Goal: Task Accomplishment & Management: Manage account settings

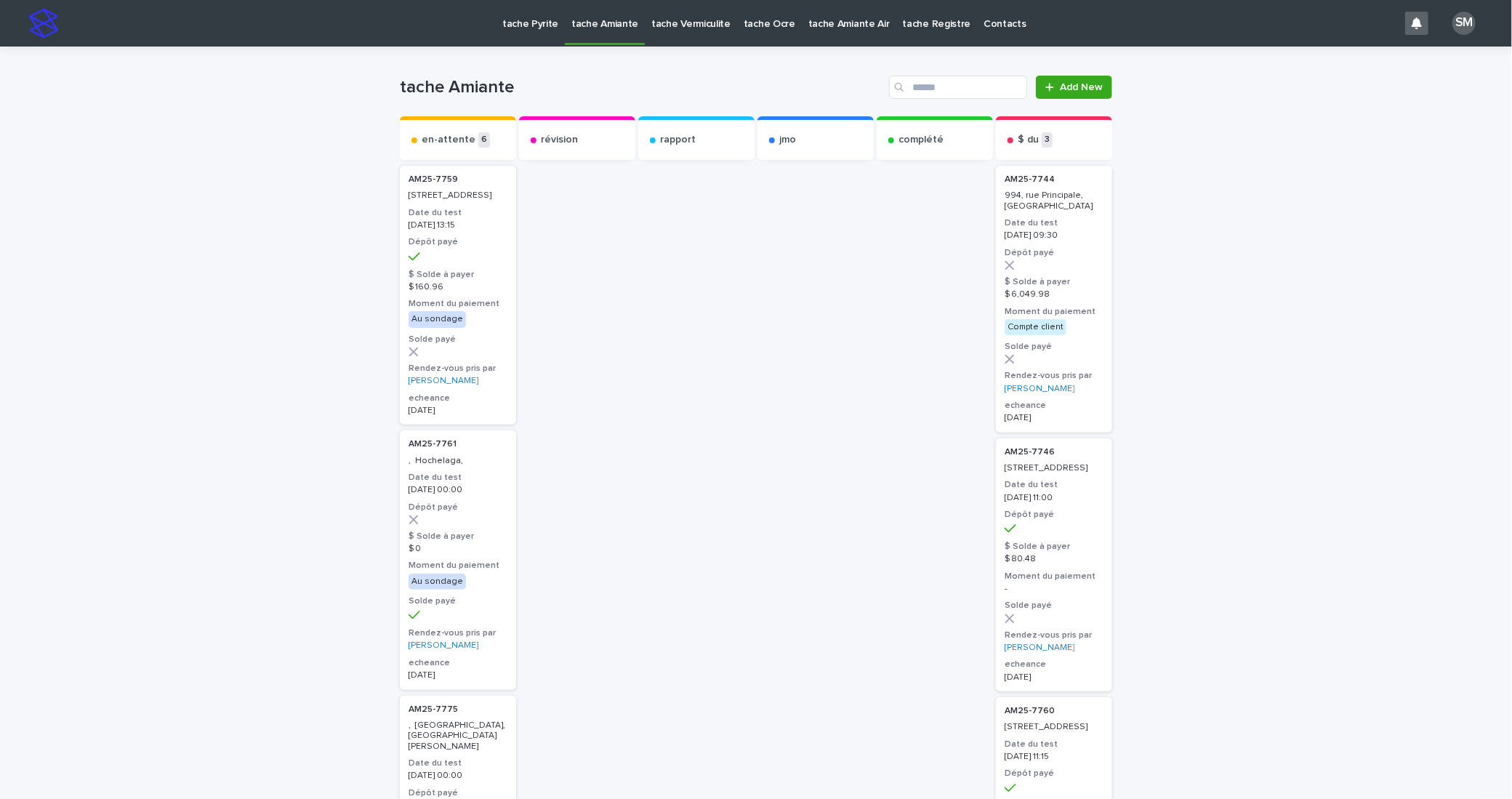
click at [667, 32] on link "tache Vermiculite" at bounding box center [691, 22] width 93 height 45
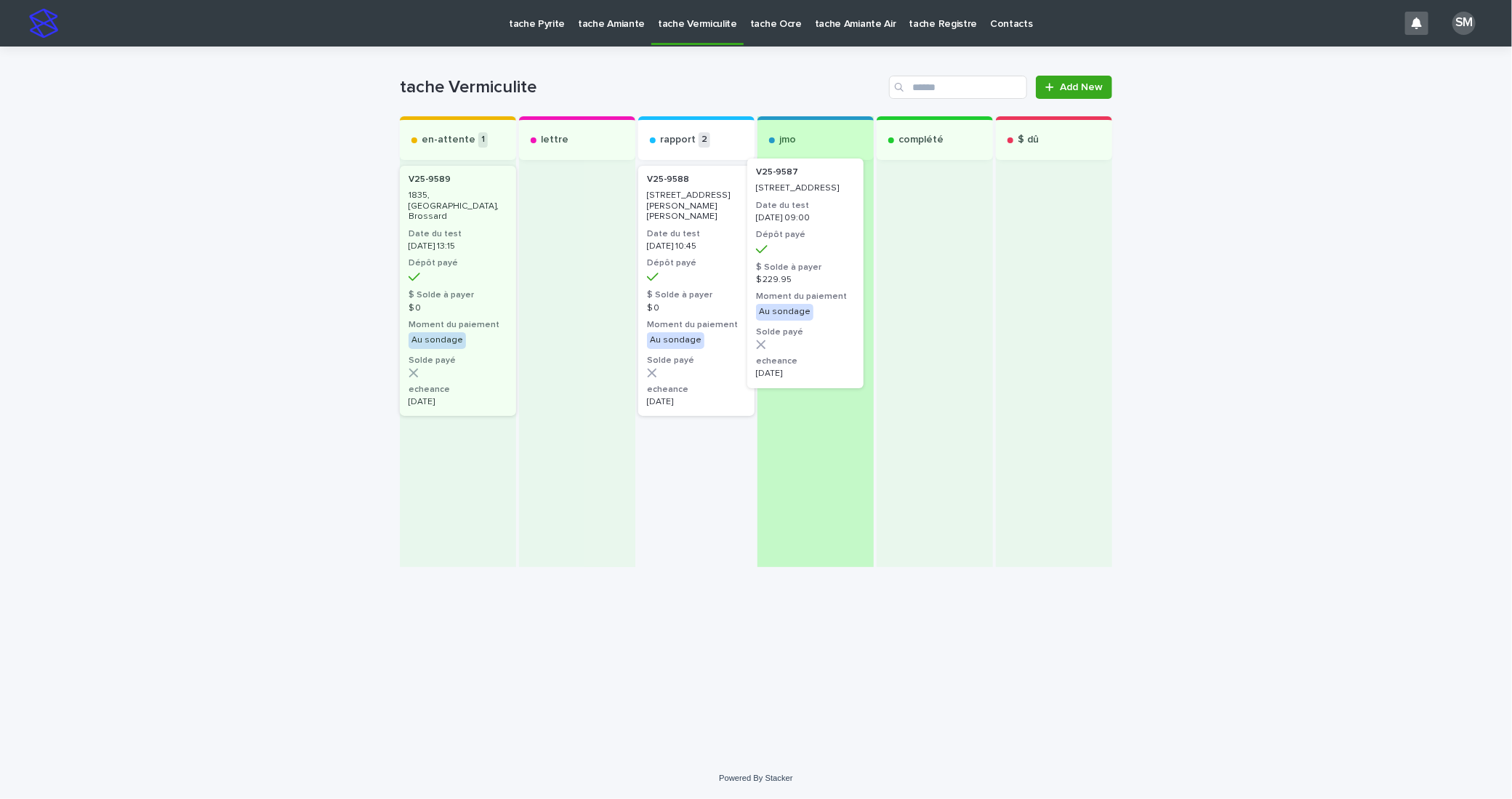
drag, startPoint x: 676, startPoint y: 233, endPoint x: 790, endPoint y: 226, distance: 114.2
click at [790, 226] on div "en-attente 1 V25-9589 1835, rue Allard, Brossard Date du test 2025-09-17 13:15 …" at bounding box center [756, 342] width 712 height 451
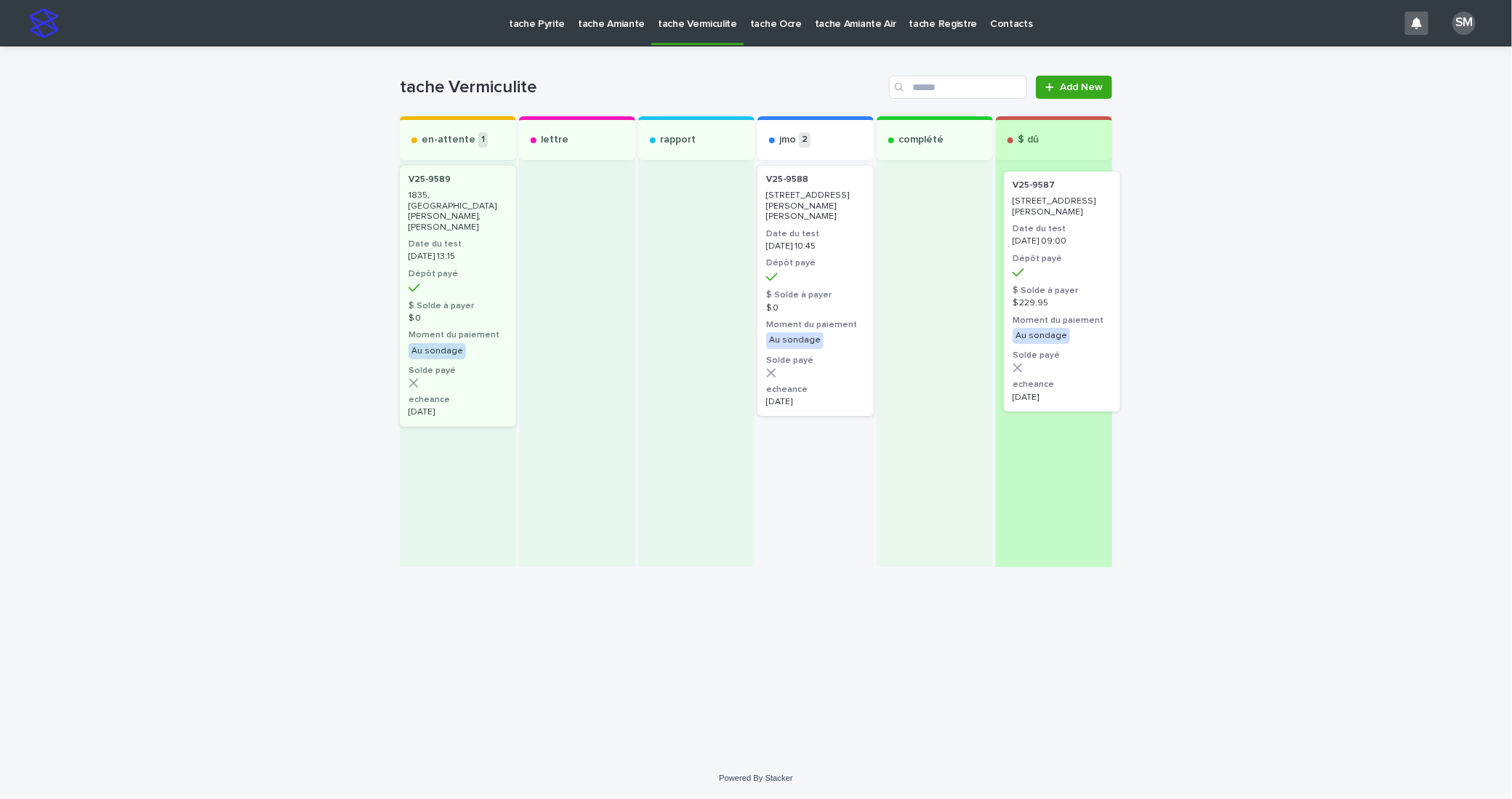
drag, startPoint x: 781, startPoint y: 218, endPoint x: 1034, endPoint y: 219, distance: 253.0
click at [1034, 219] on div "en-attente 1 V25-9589 1835, rue Allard, Brossard Date du test 2025-09-17 13:15 …" at bounding box center [756, 342] width 712 height 451
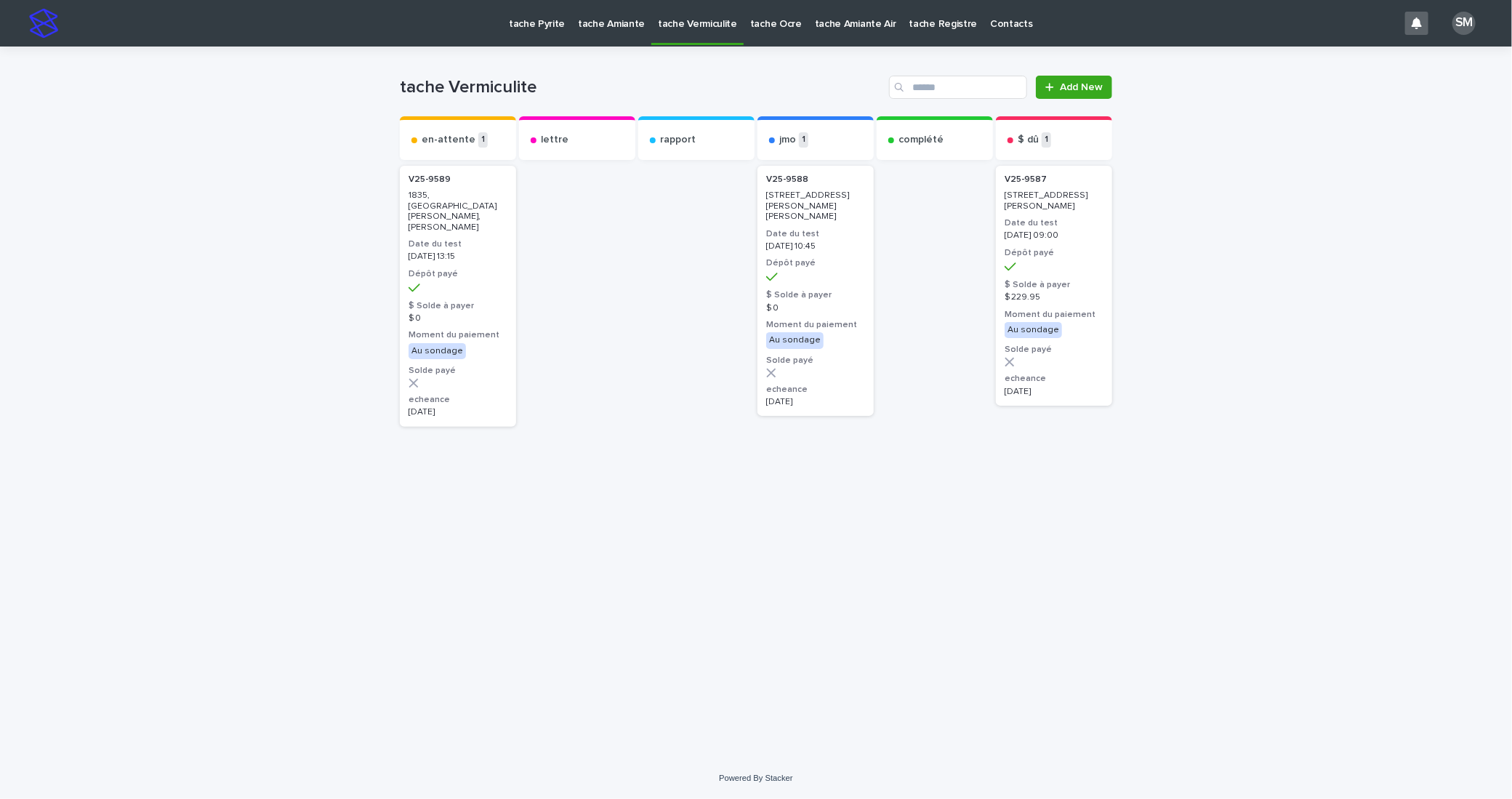
click at [552, 18] on p "tache Pyrite" at bounding box center [536, 15] width 56 height 31
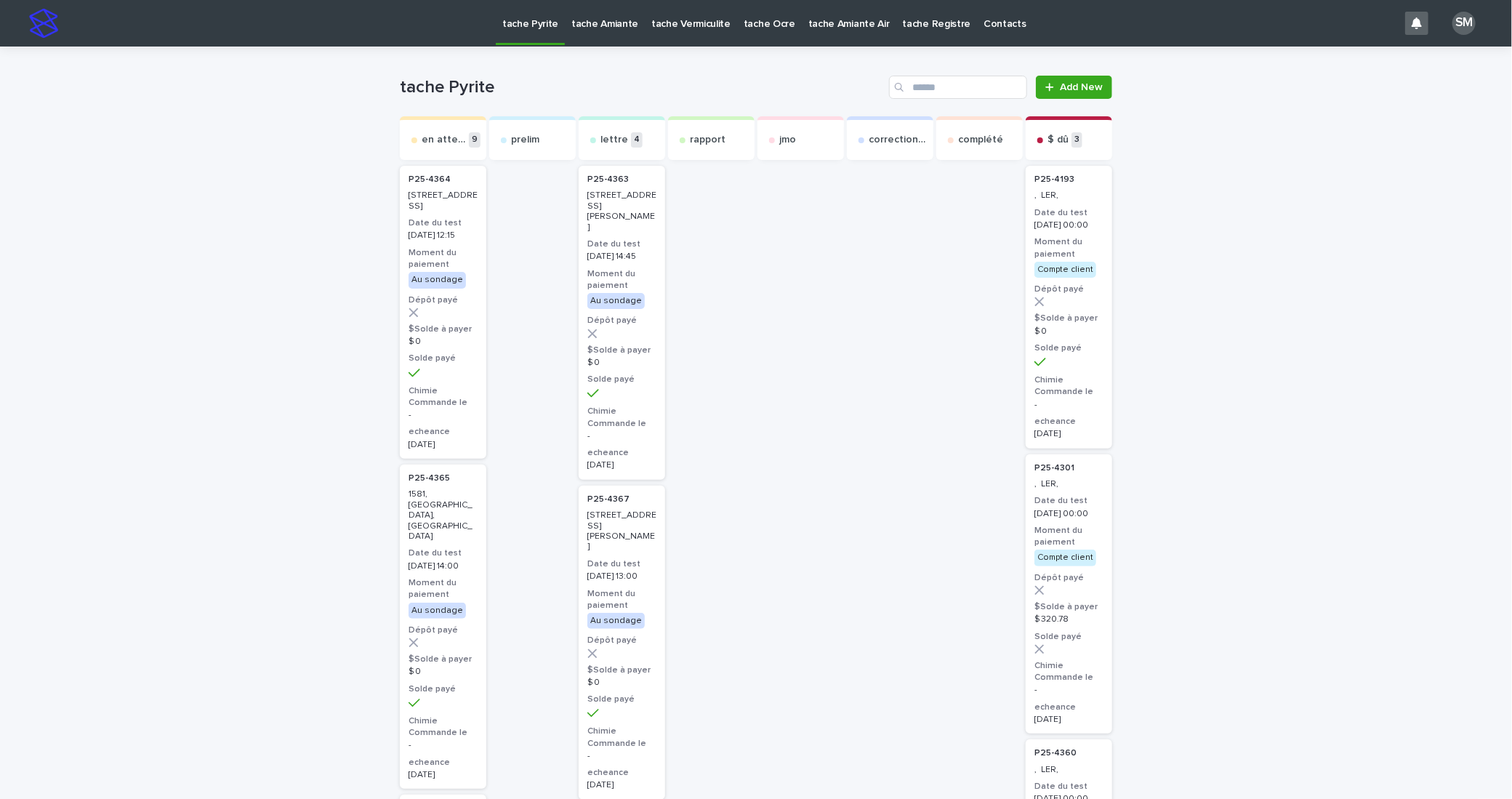
click at [624, 22] on p "tache Amiante" at bounding box center [604, 15] width 67 height 31
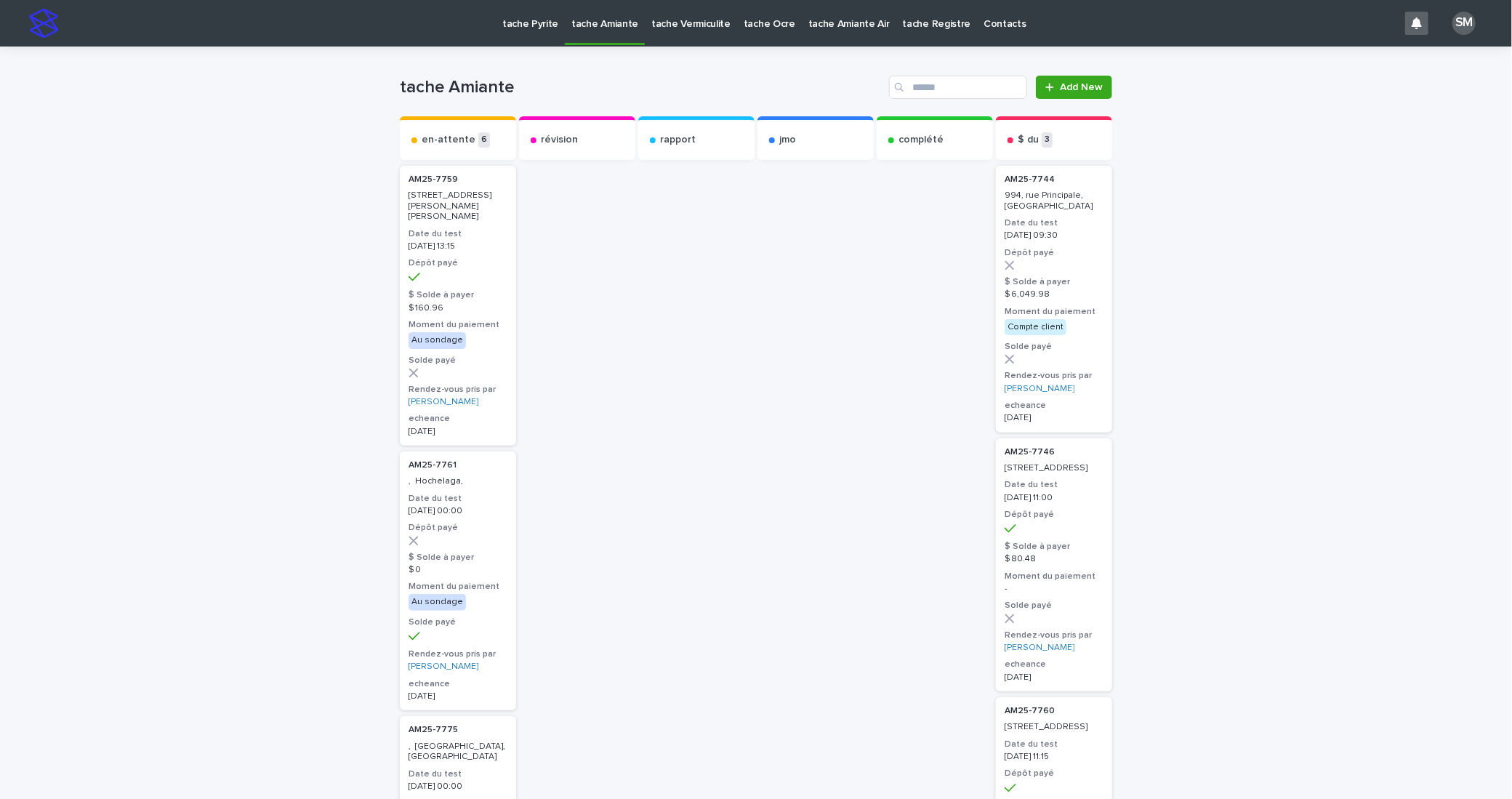
click at [661, 28] on p "tache Vermiculite" at bounding box center [691, 15] width 79 height 31
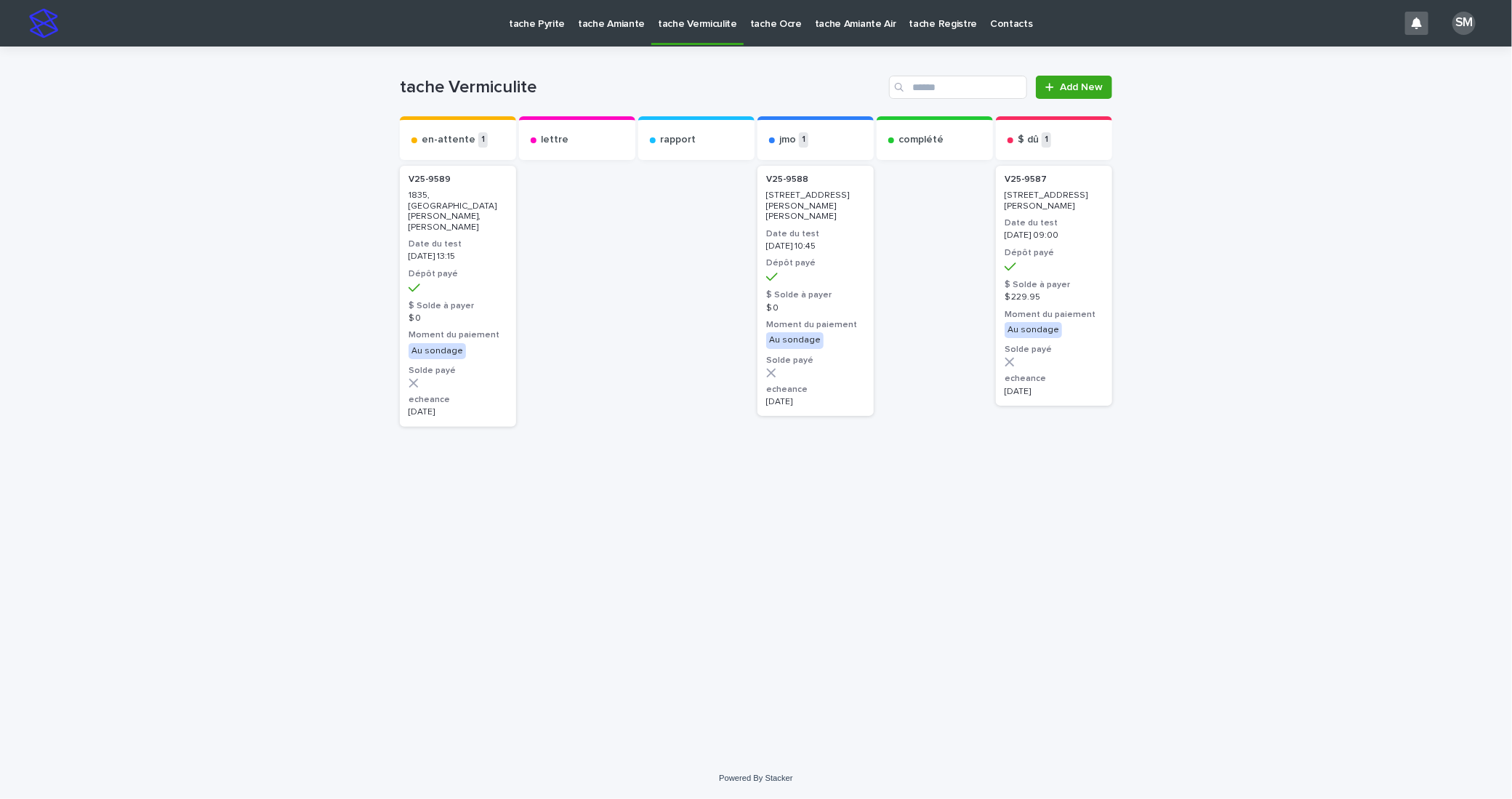
click at [531, 36] on link "tache Pyrite" at bounding box center [536, 22] width 69 height 45
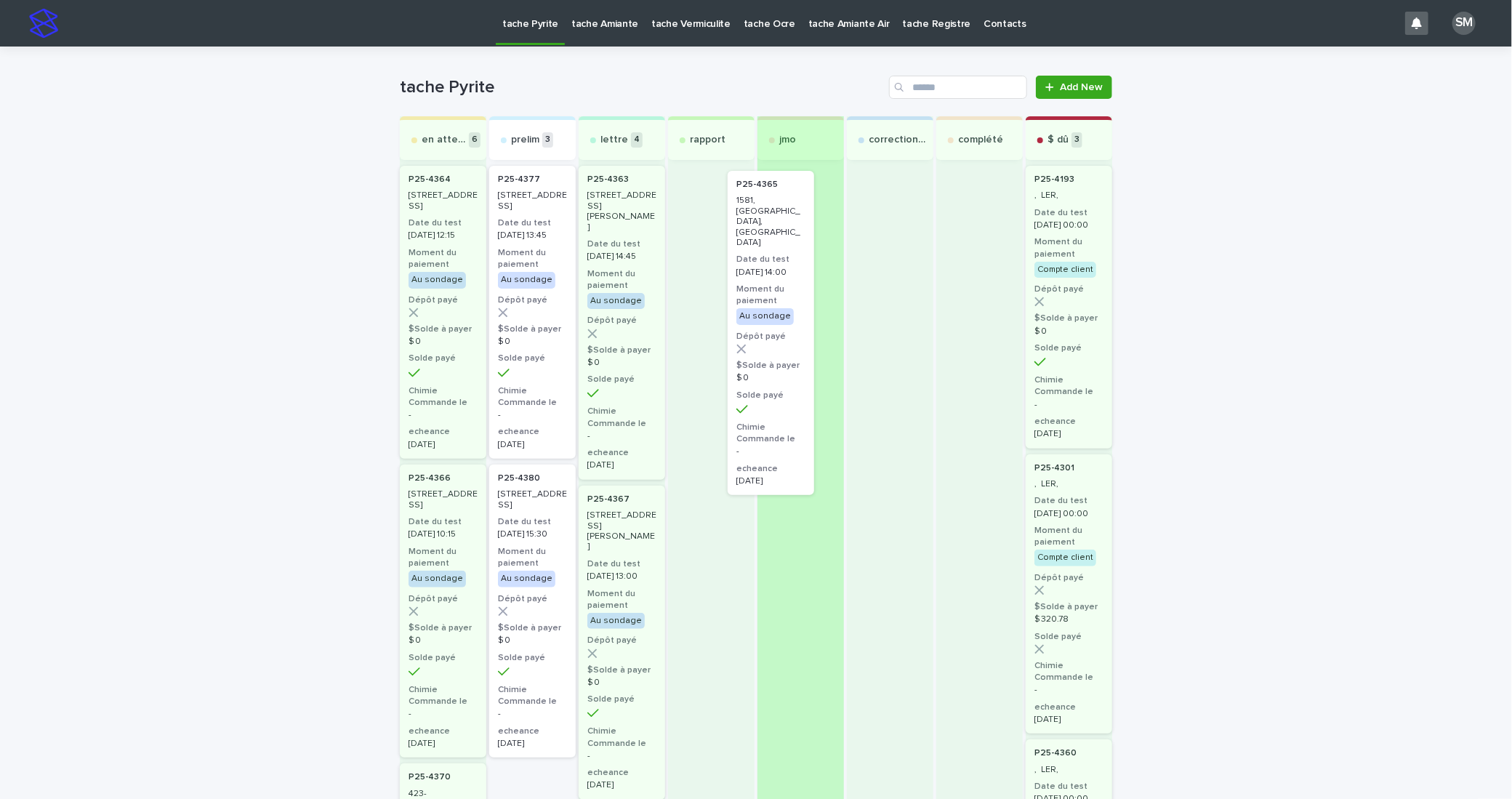
drag, startPoint x: 518, startPoint y: 232, endPoint x: 782, endPoint y: 241, distance: 264.2
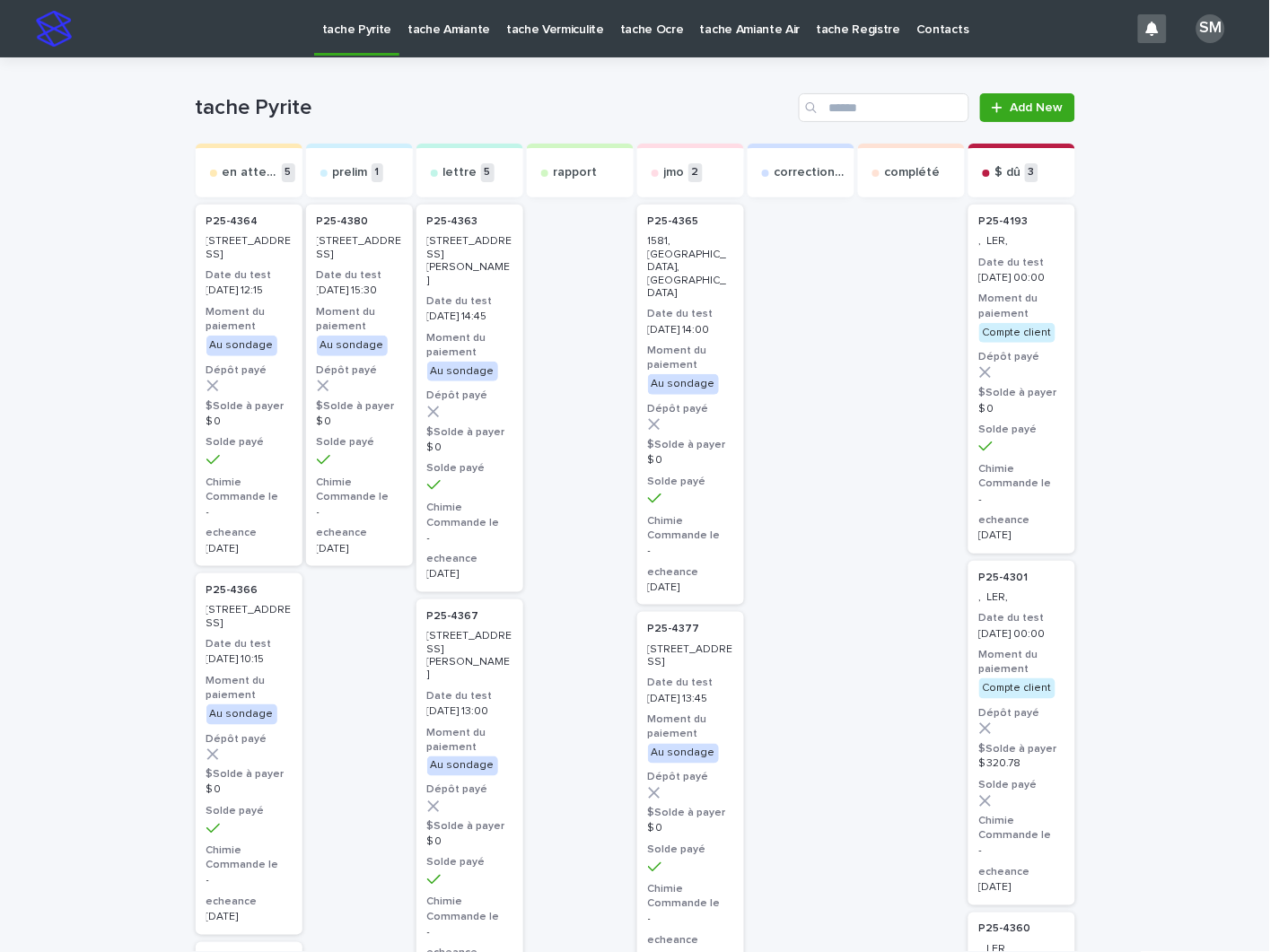
click at [666, 324] on p "2025-09-18 14:00" at bounding box center [690, 330] width 85 height 12
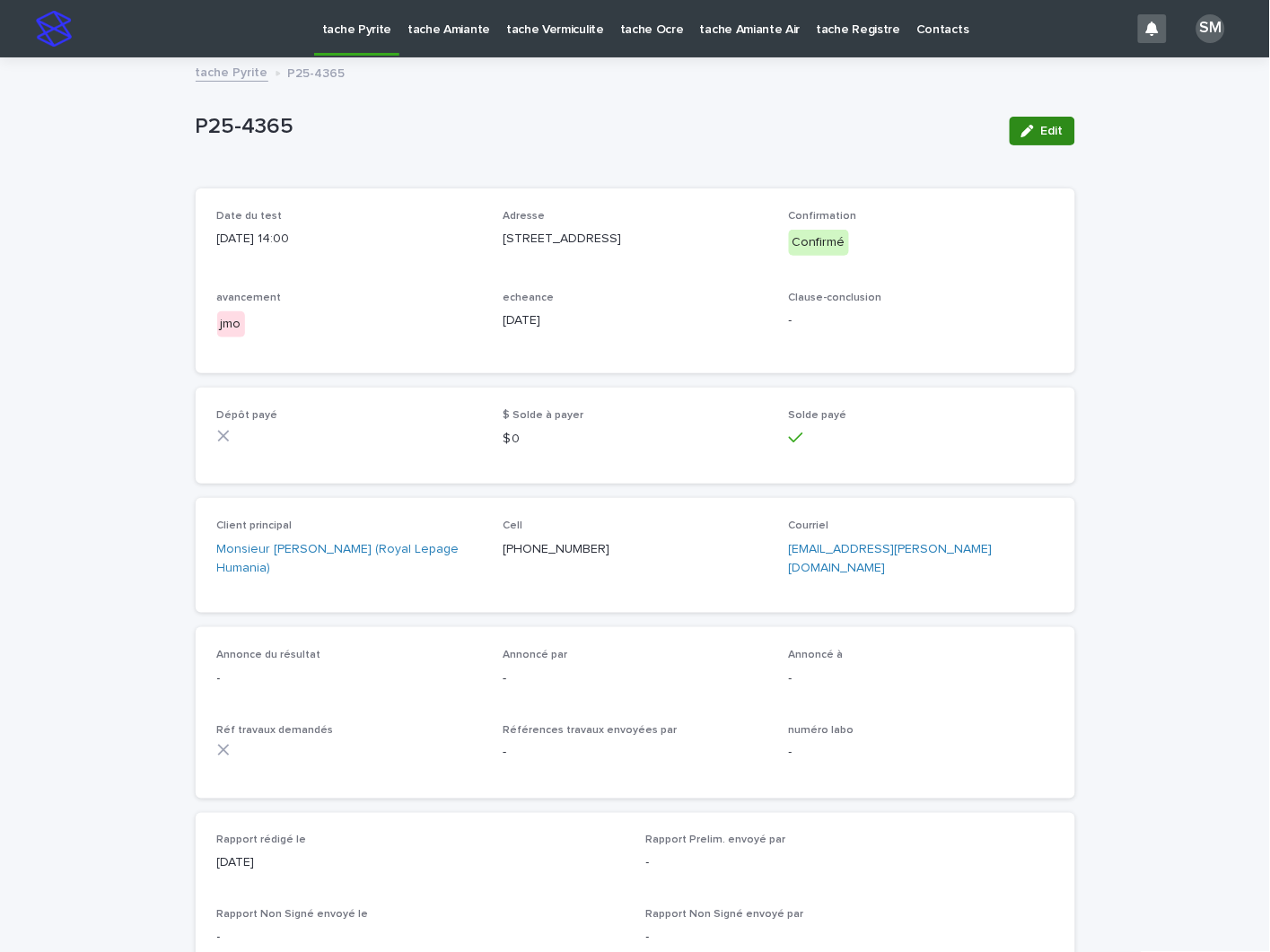
click at [1021, 121] on button "Edit" at bounding box center [1042, 131] width 66 height 29
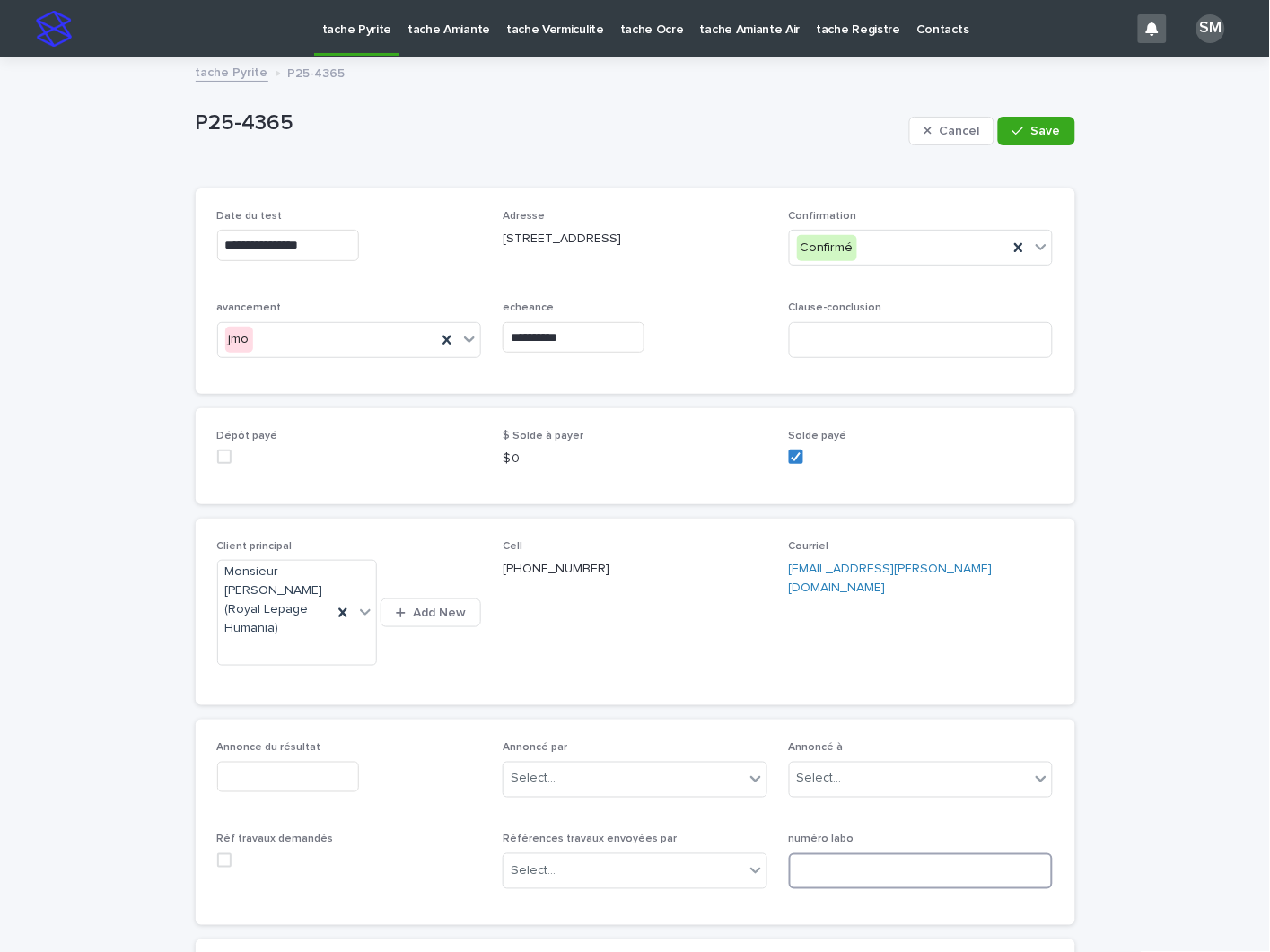
click at [811, 854] on input at bounding box center [921, 872] width 265 height 36
type input "*"
type input "**********"
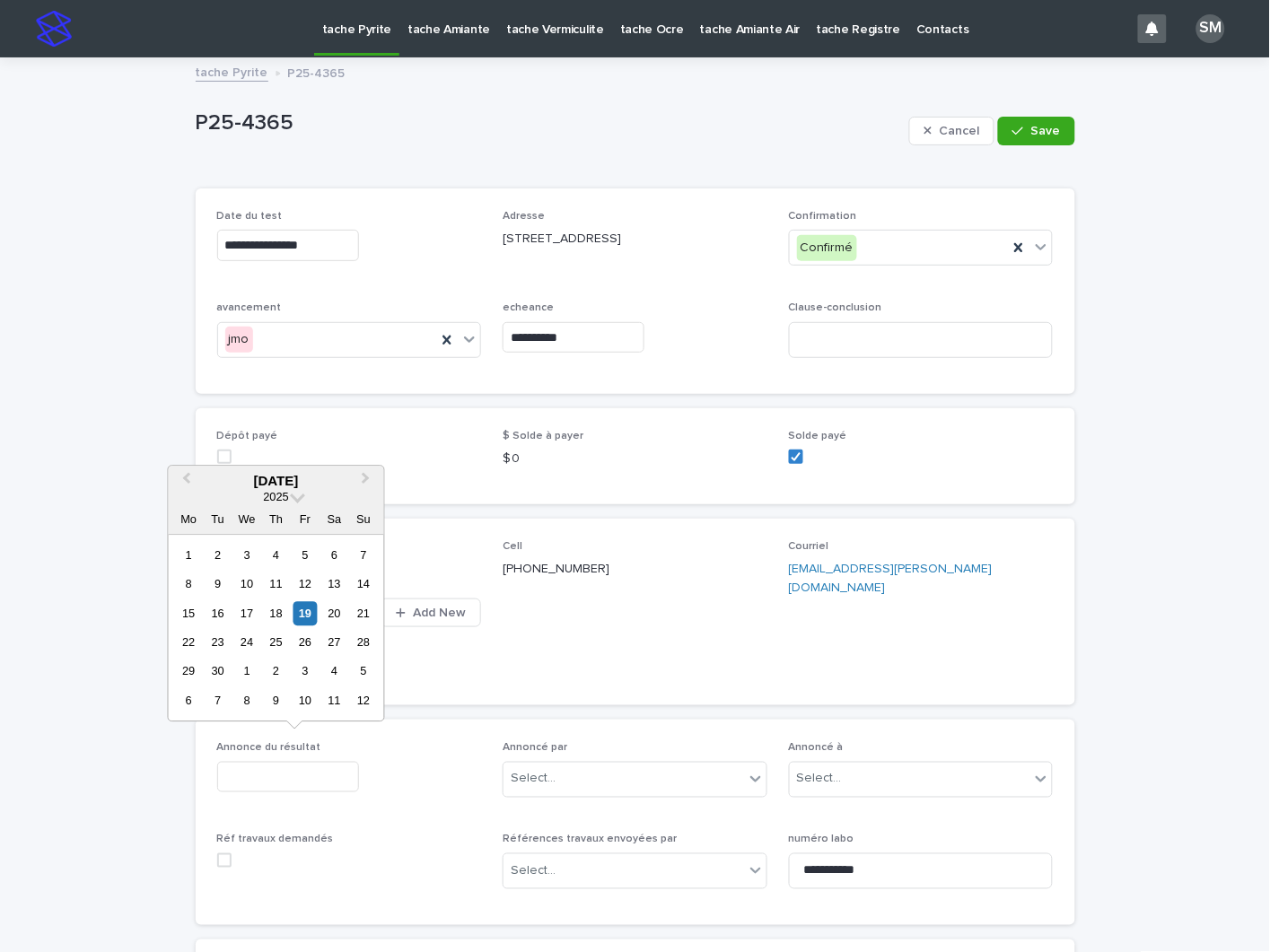
click at [305, 762] on input "text" at bounding box center [288, 778] width 142 height 31
click at [311, 620] on div "19" at bounding box center [304, 613] width 24 height 24
type input "**********"
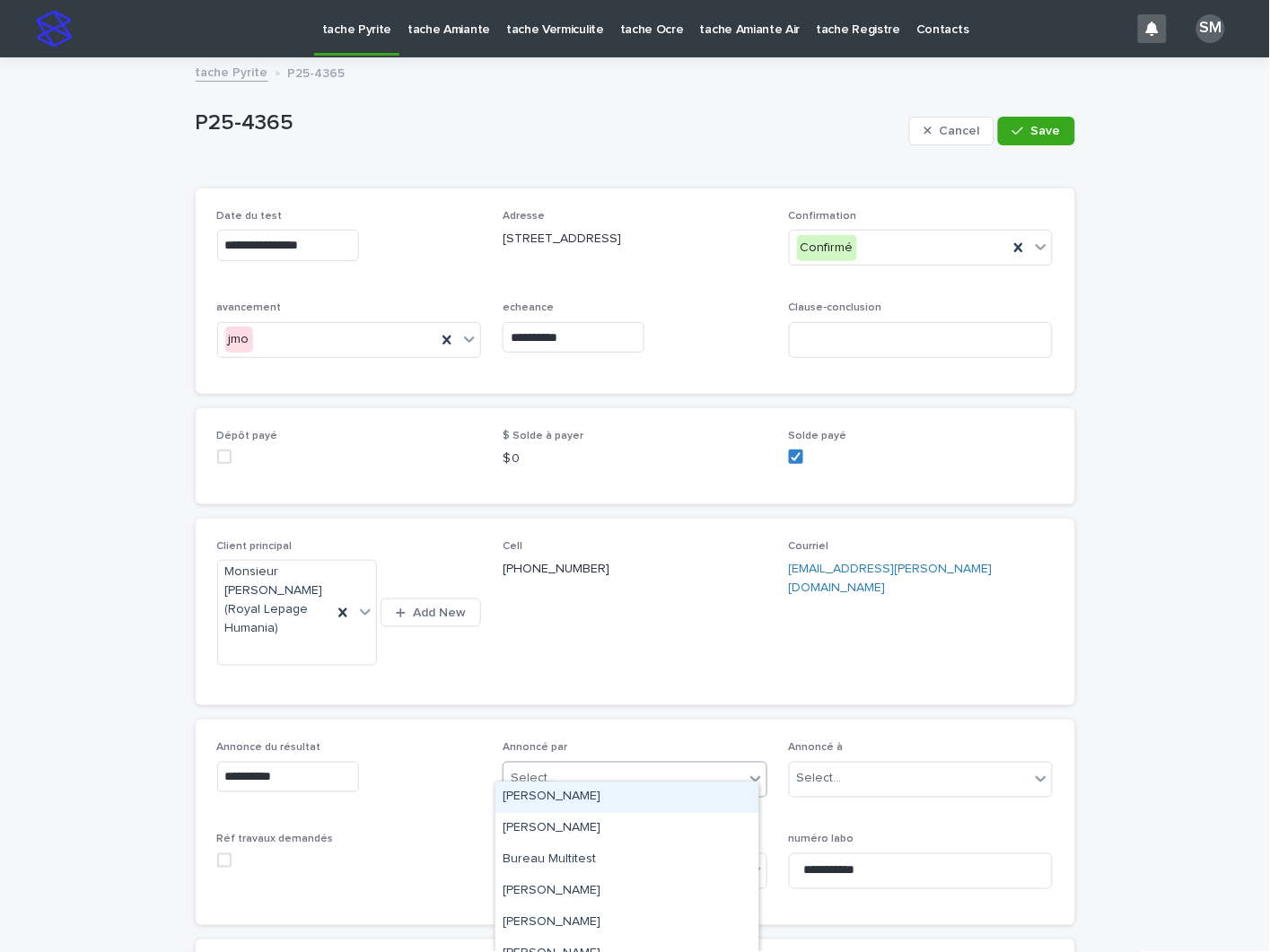
click at [573, 771] on div "Select..." at bounding box center [623, 779] width 240 height 30
type input "**"
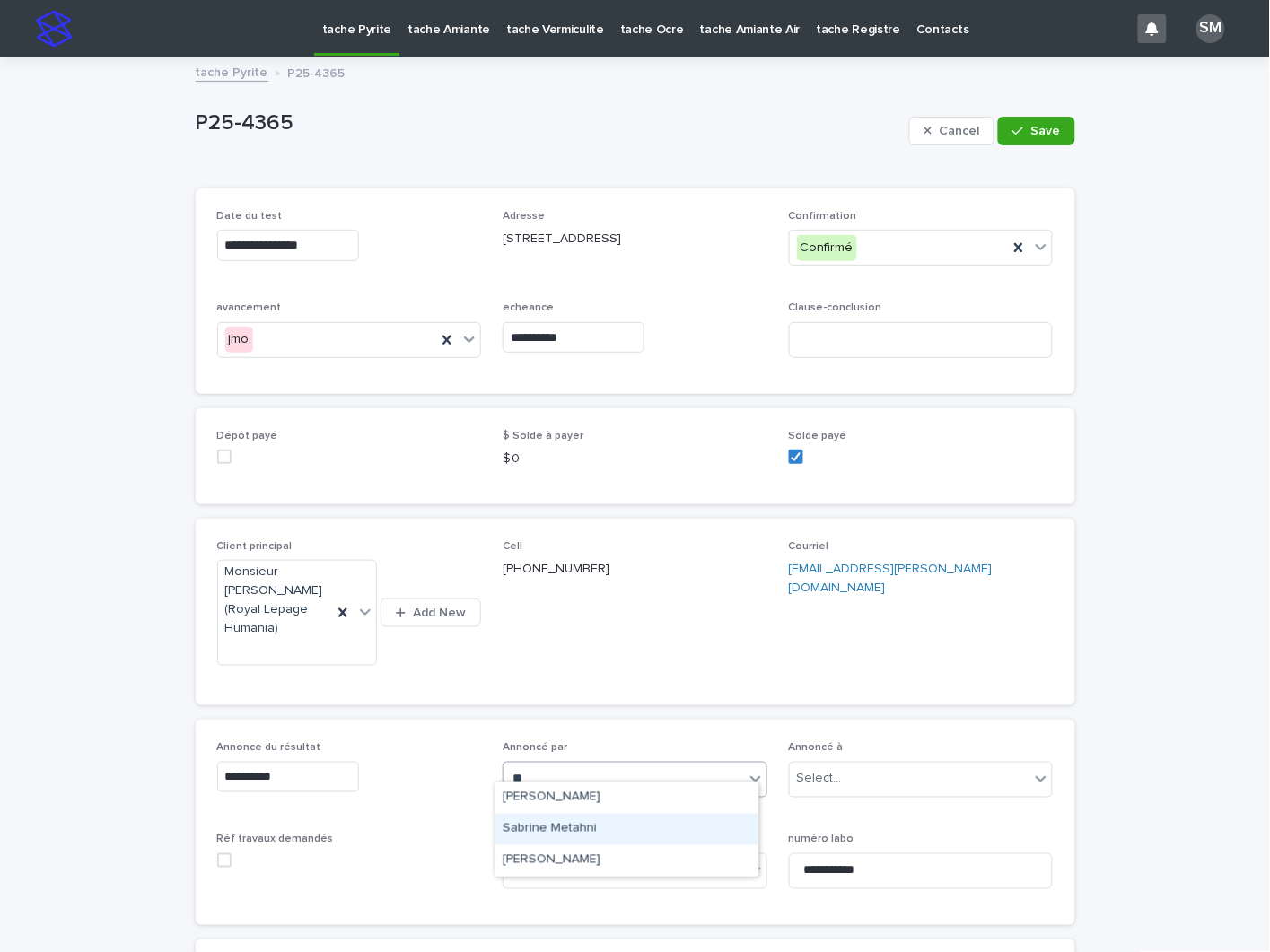
click at [554, 824] on div "Sabrine Metahni" at bounding box center [627, 829] width 263 height 31
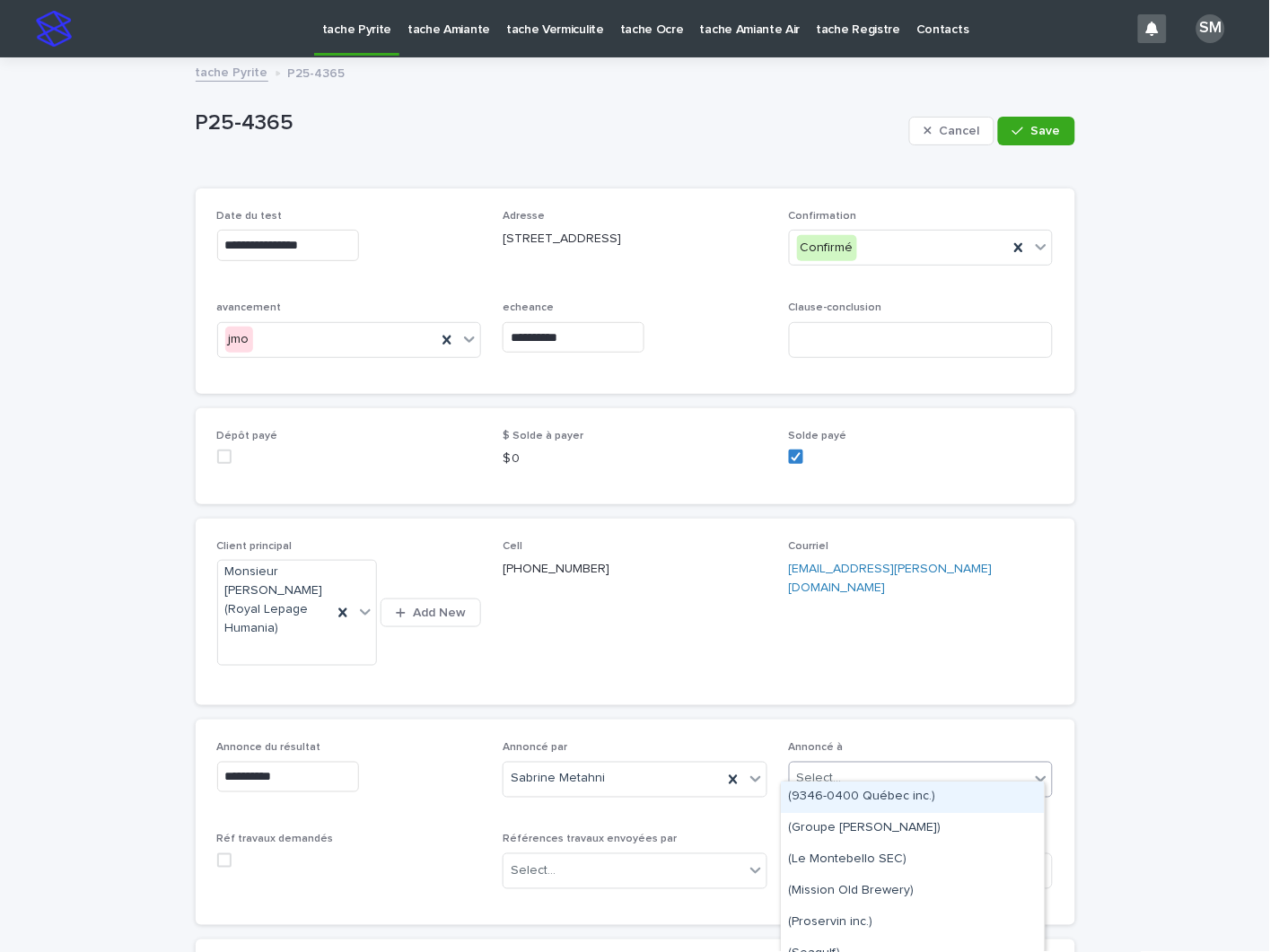
click at [819, 770] on div "Select..." at bounding box center [818, 780] width 45 height 19
type input "**********"
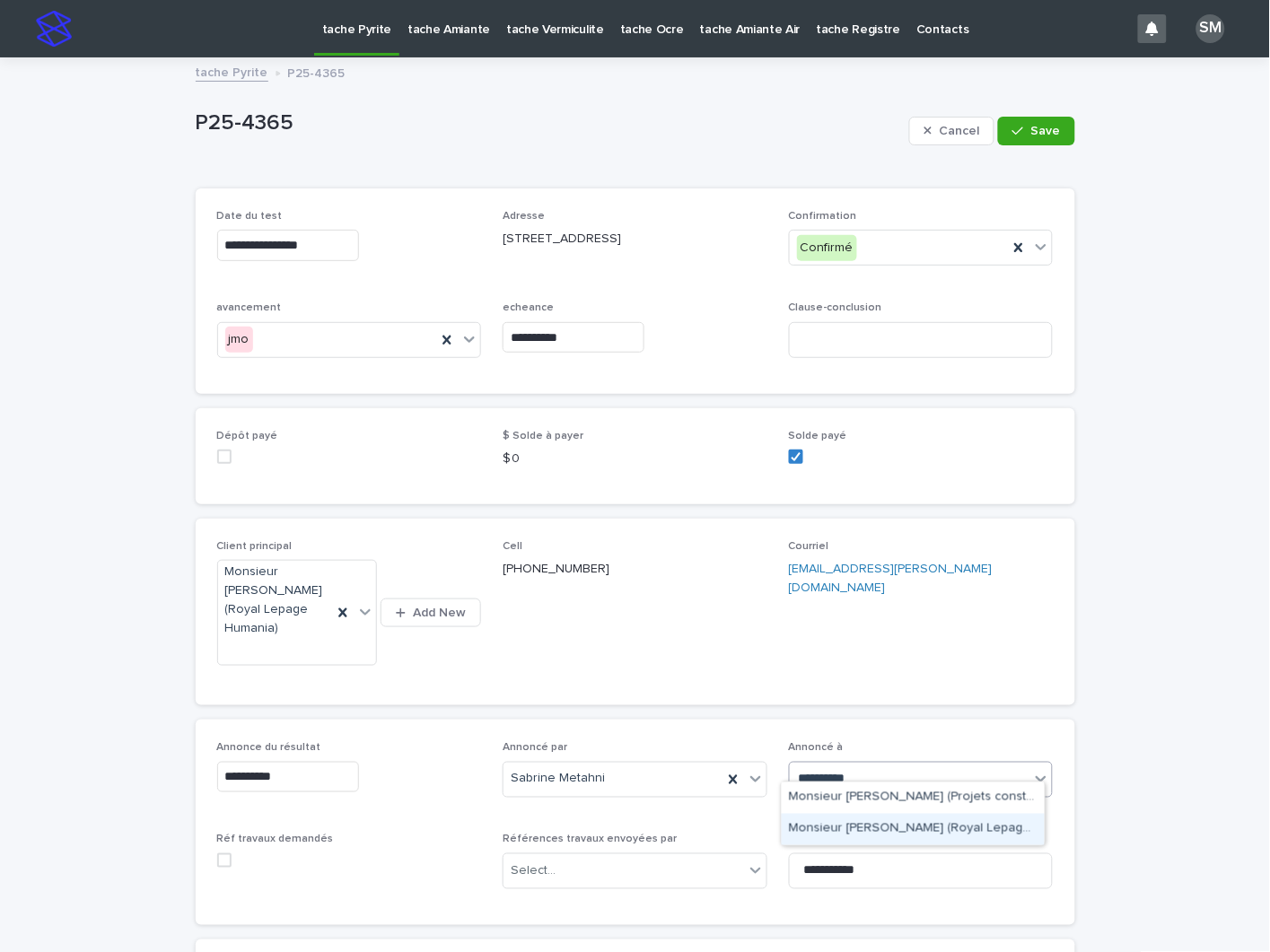
click at [843, 826] on div "Monsieur Richard Pépin (Royal Lepage Humania)" at bounding box center [913, 829] width 263 height 31
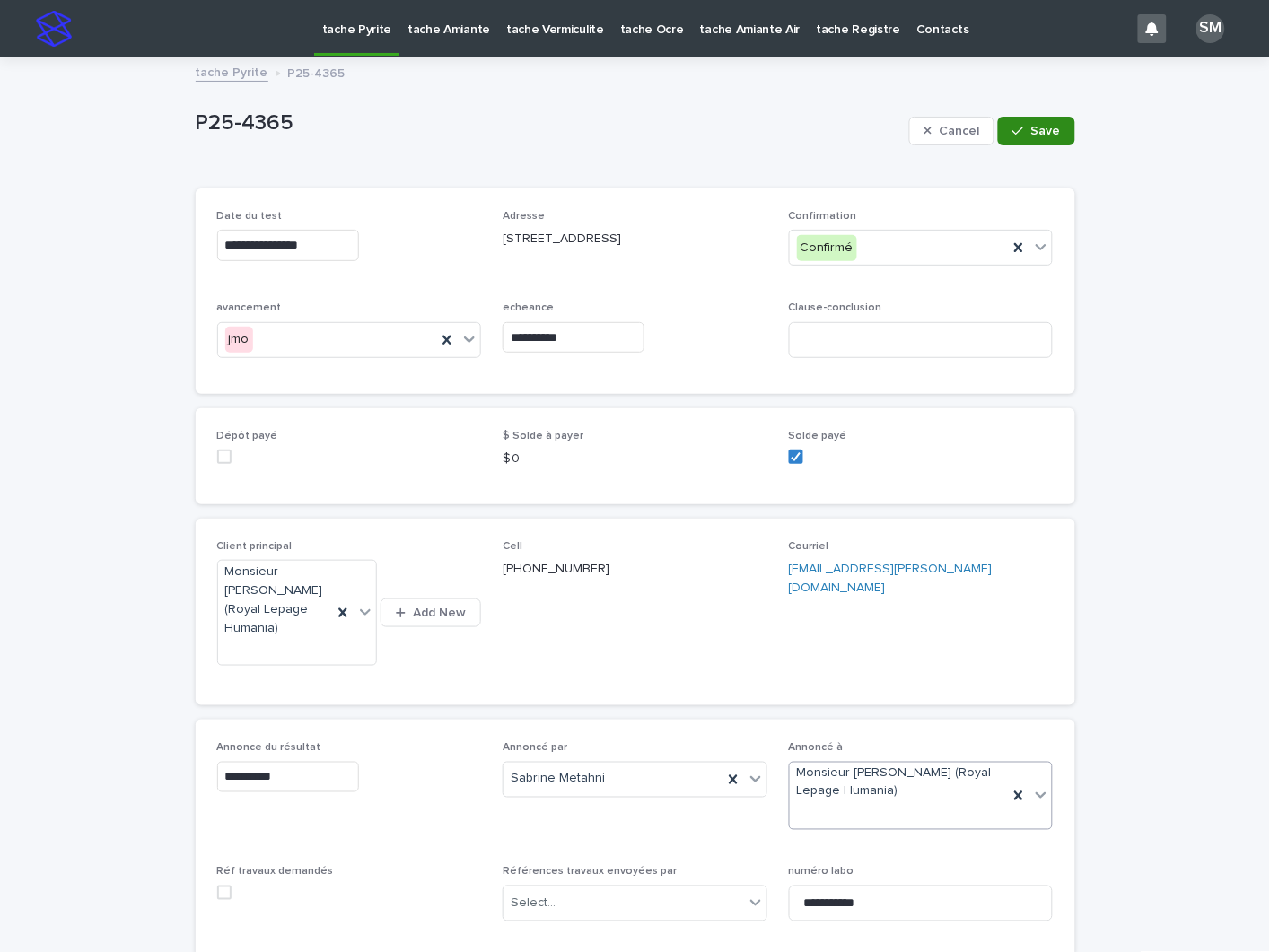
click at [1031, 131] on span "Save" at bounding box center [1045, 131] width 30 height 12
